Goal: Information Seeking & Learning: Compare options

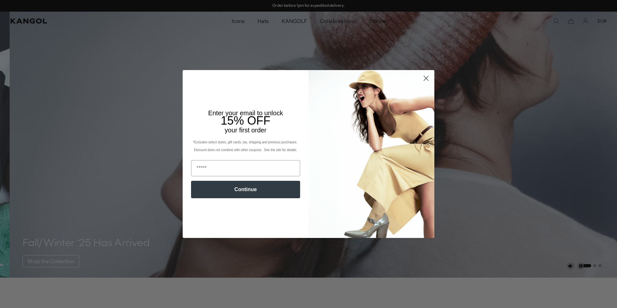
click at [425, 80] on circle "Close dialog" at bounding box center [426, 78] width 11 height 11
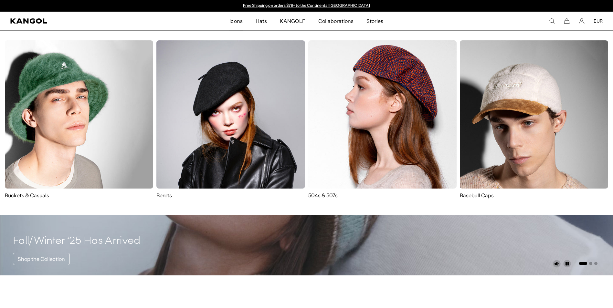
click at [355, 132] on img at bounding box center [382, 114] width 148 height 148
click at [220, 127] on img at bounding box center [230, 114] width 148 height 148
click at [29, 124] on img at bounding box center [79, 114] width 148 height 148
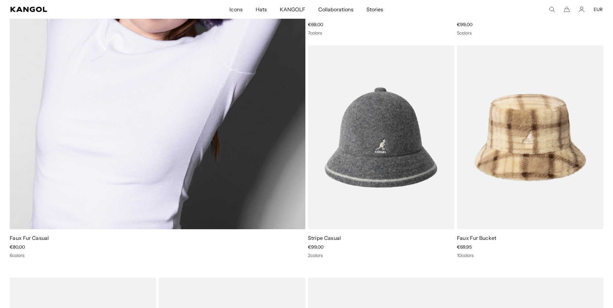
click at [187, 73] on img at bounding box center [157, 26] width 295 height 406
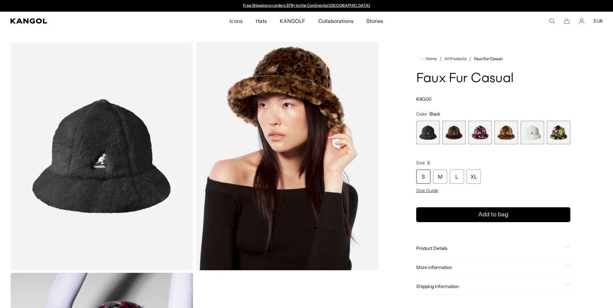
click at [431, 138] on span "1 of 6" at bounding box center [428, 133] width 24 height 24
click at [530, 133] on span "5 of 6" at bounding box center [532, 133] width 24 height 24
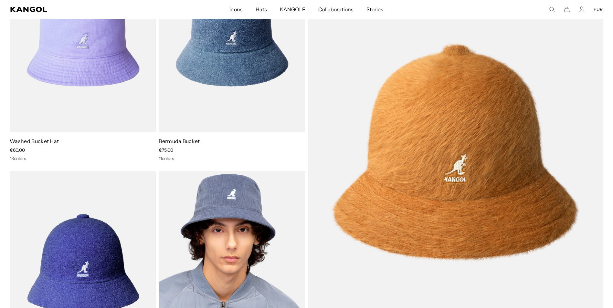
click at [226, 212] on img at bounding box center [232, 263] width 146 height 184
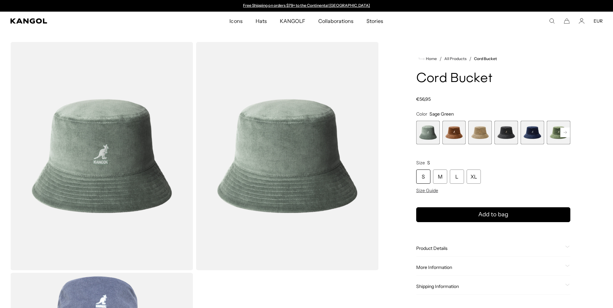
click at [510, 133] on span "4 of 9" at bounding box center [506, 133] width 24 height 24
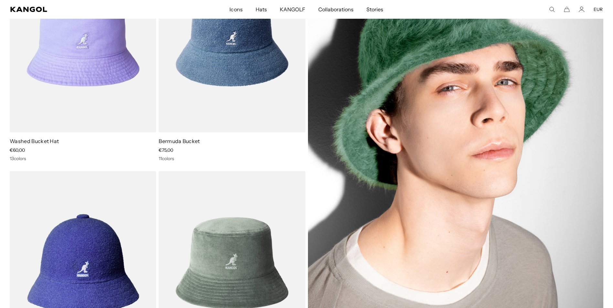
click at [517, 76] on img at bounding box center [455, 152] width 295 height 406
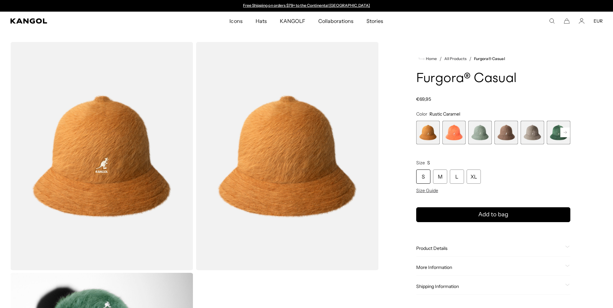
click at [566, 136] on rect at bounding box center [565, 133] width 10 height 10
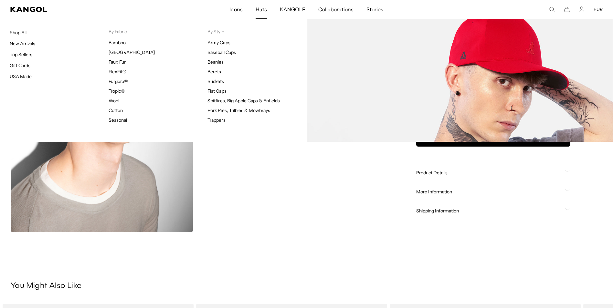
scroll to position [0, 133]
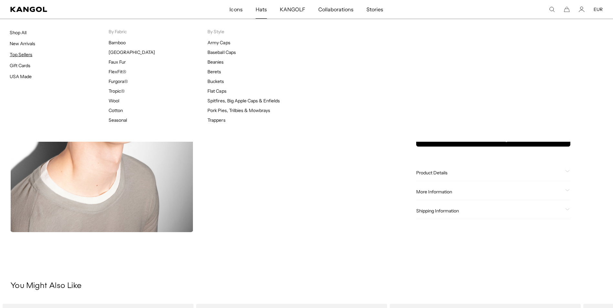
click at [18, 55] on link "Top Sellers" at bounding box center [21, 55] width 23 height 6
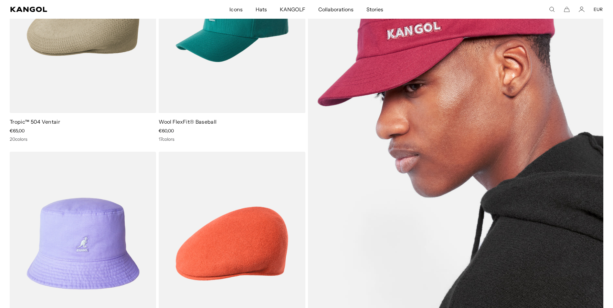
scroll to position [0, 133]
click at [476, 125] on img at bounding box center [455, 132] width 295 height 406
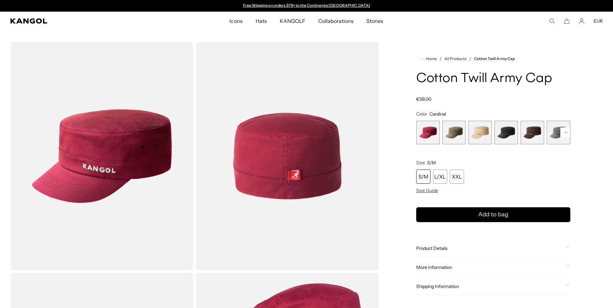
click at [507, 133] on span "4 of 9" at bounding box center [506, 133] width 24 height 24
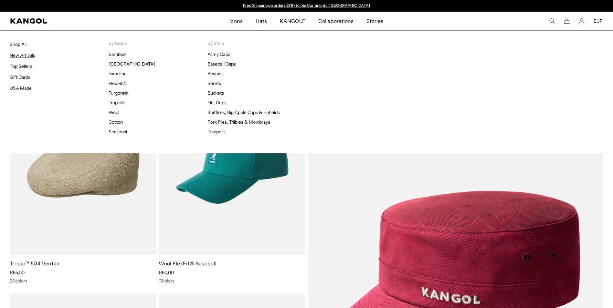
click at [22, 55] on link "New Arrivals" at bounding box center [23, 55] width 26 height 6
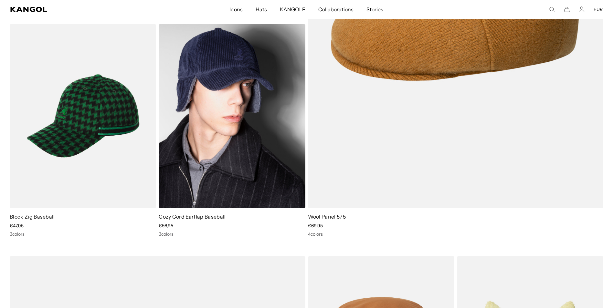
click at [230, 136] on img at bounding box center [232, 116] width 146 height 184
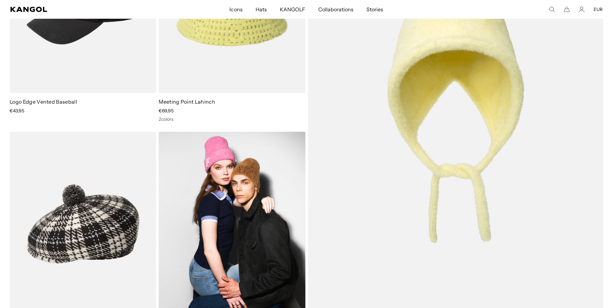
click at [225, 198] on img at bounding box center [232, 224] width 146 height 184
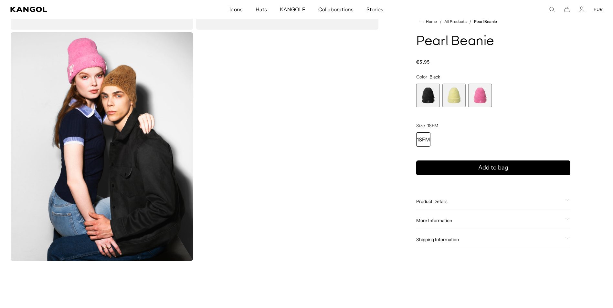
scroll to position [269, 0]
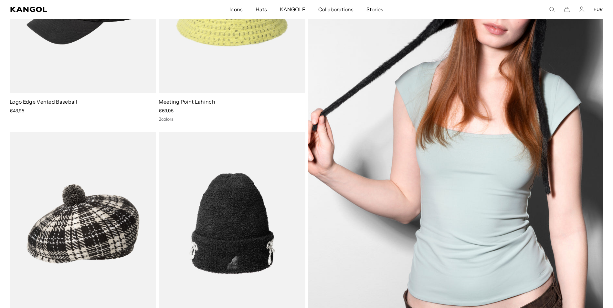
scroll to position [0, 133]
click at [501, 70] on img at bounding box center [455, 112] width 295 height 406
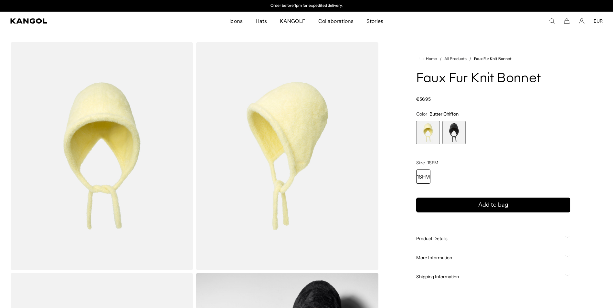
scroll to position [269, 0]
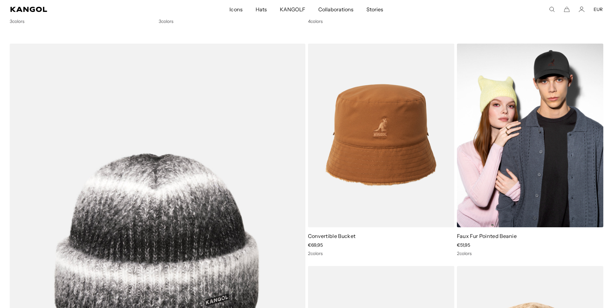
click at [512, 132] on img at bounding box center [530, 136] width 146 height 184
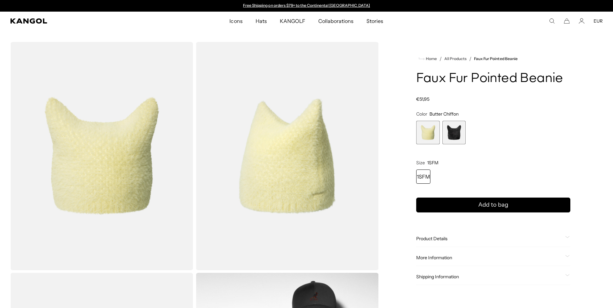
click at [453, 132] on span "2 of 2" at bounding box center [454, 133] width 24 height 24
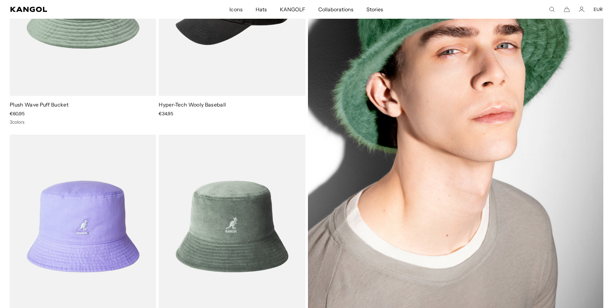
scroll to position [0, 133]
click at [433, 204] on img at bounding box center [455, 115] width 295 height 406
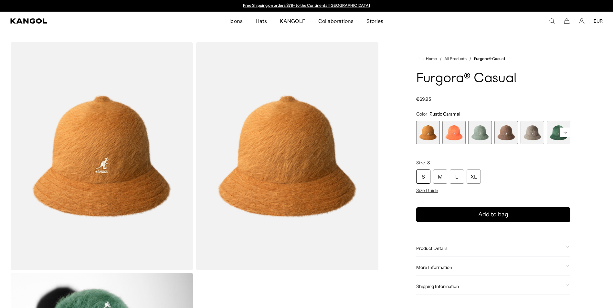
click at [479, 138] on span "3 of 12" at bounding box center [480, 133] width 24 height 24
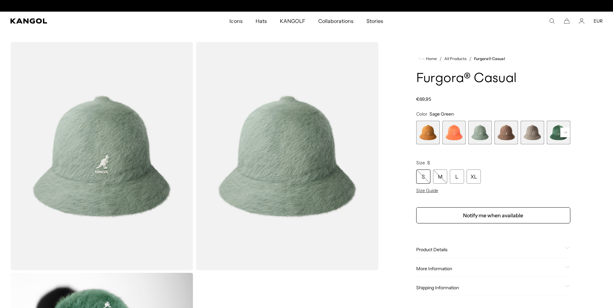
scroll to position [0, 133]
click at [554, 134] on span "6 of 12" at bounding box center [558, 133] width 24 height 24
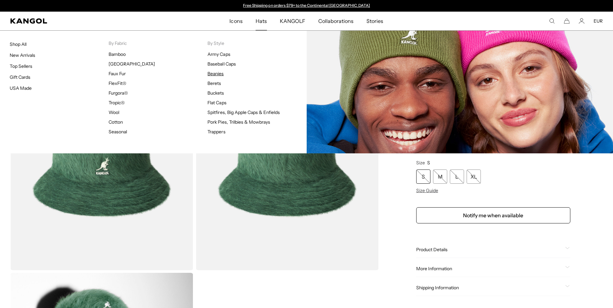
click at [216, 75] on link "Beanies" at bounding box center [215, 74] width 16 height 6
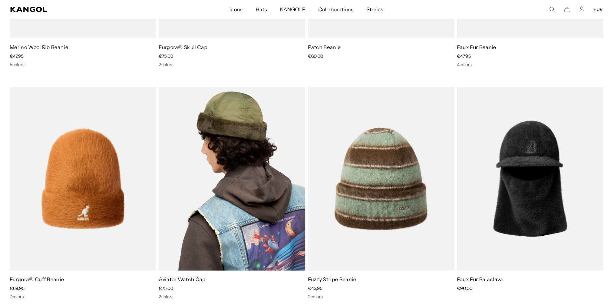
click at [240, 229] on img at bounding box center [232, 179] width 146 height 184
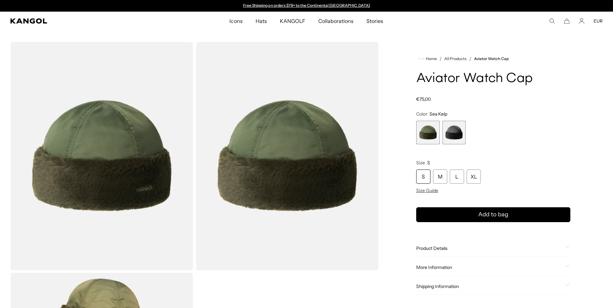
click at [454, 132] on span "2 of 2" at bounding box center [454, 133] width 24 height 24
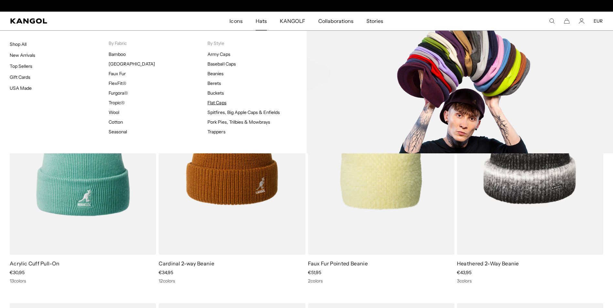
scroll to position [0, 133]
click at [222, 103] on link "Flat Caps" at bounding box center [216, 103] width 19 height 6
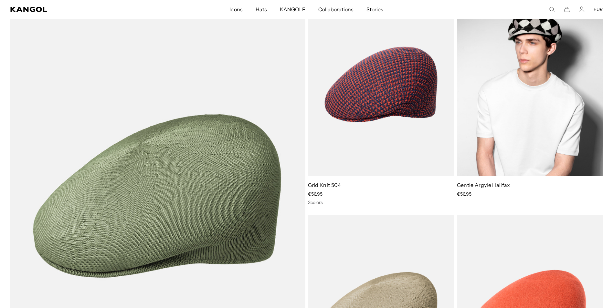
click at [575, 78] on img at bounding box center [530, 85] width 146 height 184
